Goal: Register for event/course: Sign up to attend an event or enroll in a course

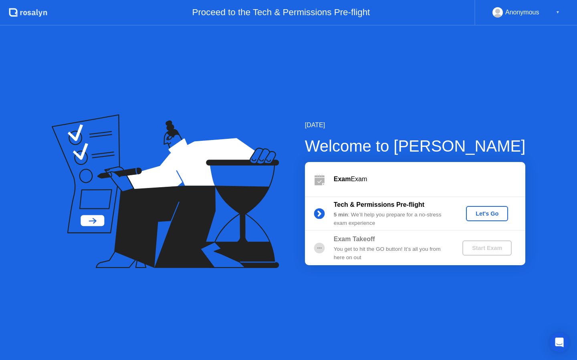
click at [495, 217] on div "Let's Go" at bounding box center [487, 214] width 36 height 6
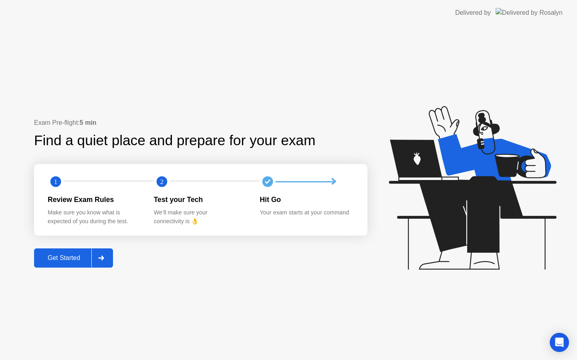
click at [84, 260] on div "Get Started" at bounding box center [63, 258] width 55 height 7
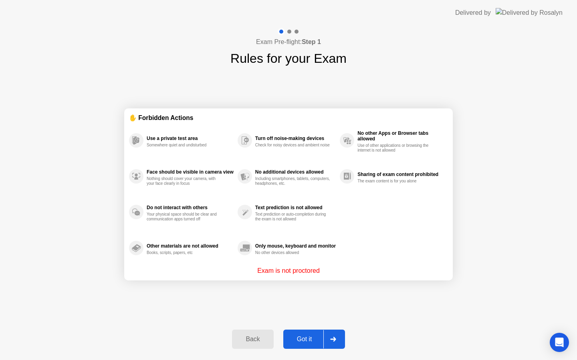
click at [301, 338] on div "Got it" at bounding box center [304, 339] width 38 height 7
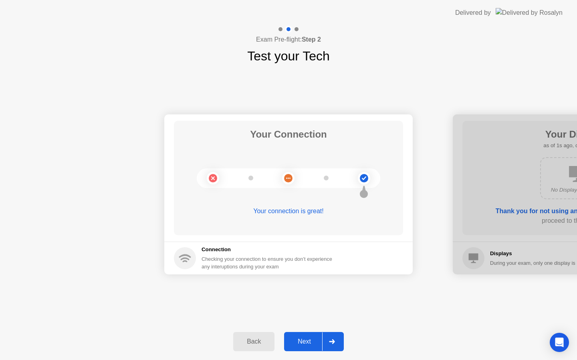
click at [308, 341] on div "Next" at bounding box center [304, 341] width 36 height 7
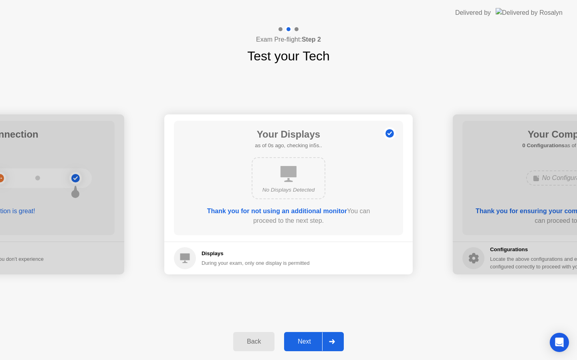
click at [308, 341] on div "Next" at bounding box center [304, 341] width 36 height 7
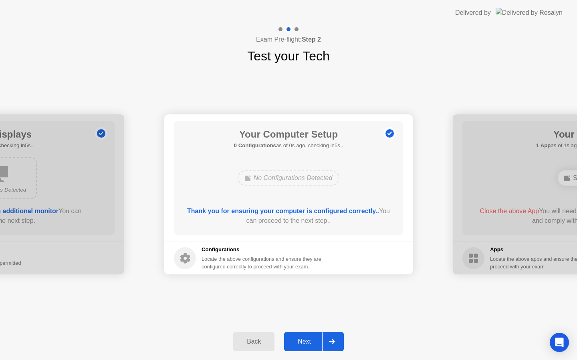
click at [308, 341] on div "Next" at bounding box center [304, 341] width 36 height 7
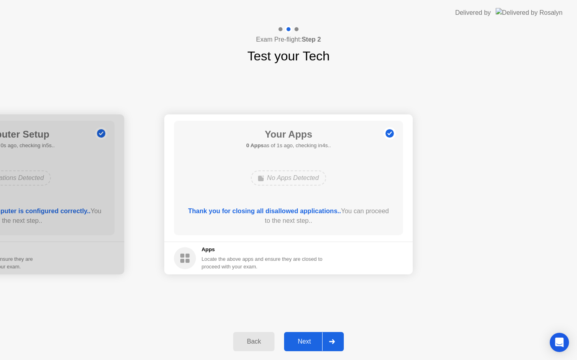
click at [307, 338] on div "Next" at bounding box center [304, 341] width 36 height 7
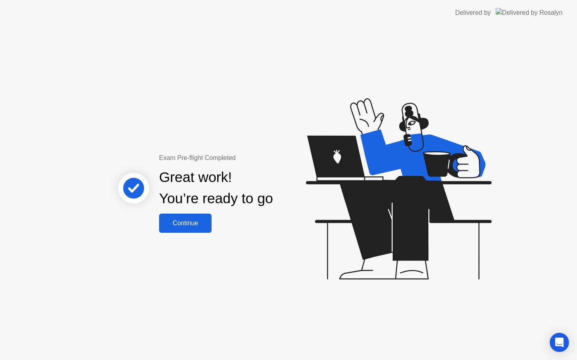
click at [205, 227] on div "Continue" at bounding box center [185, 223] width 48 height 7
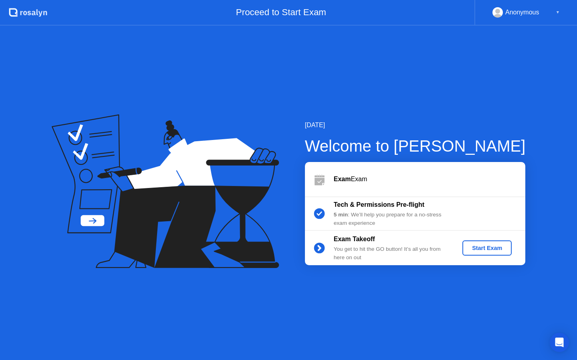
click at [480, 250] on div "Start Exam" at bounding box center [486, 248] width 43 height 6
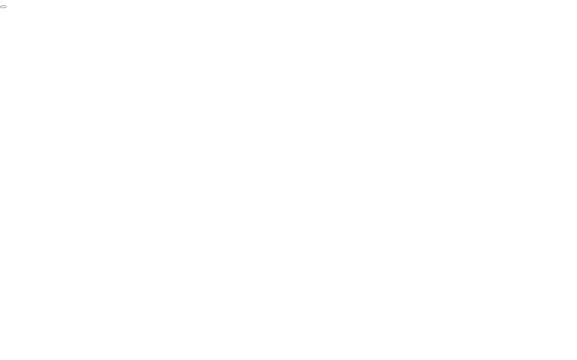
click div "End Proctoring Session"
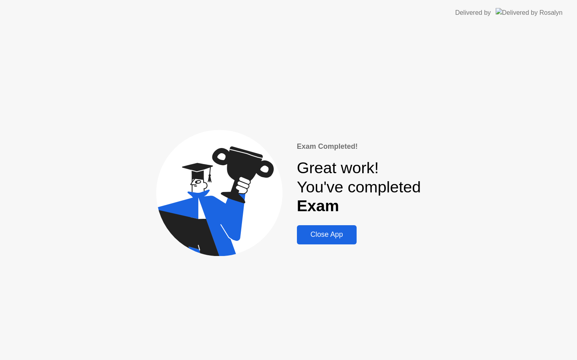
click at [321, 234] on div "Close App" at bounding box center [326, 235] width 55 height 8
